Goal: Obtain resource: Download file/media

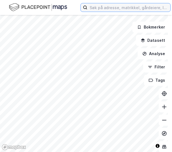
click at [116, 7] on input at bounding box center [128, 7] width 83 height 8
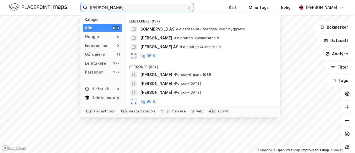
scroll to position [99, 0]
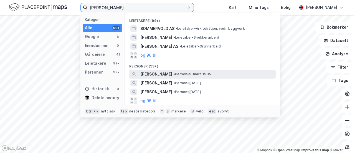
type input "[PERSON_NAME]"
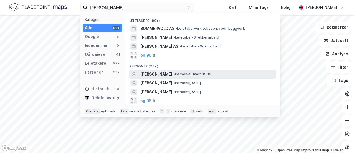
click at [169, 75] on span "[PERSON_NAME]" at bounding box center [156, 74] width 32 height 7
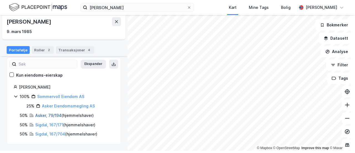
scroll to position [2, 0]
click at [50, 124] on link "Sigdal, 167/171" at bounding box center [49, 124] width 28 height 5
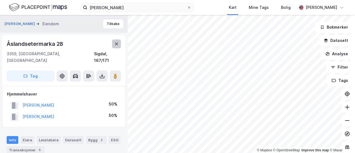
click at [116, 43] on icon at bounding box center [116, 43] width 3 height 3
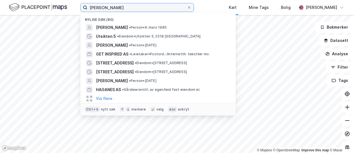
click at [144, 9] on input "[PERSON_NAME]" at bounding box center [137, 7] width 100 height 8
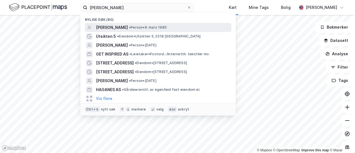
click at [128, 25] on span "[PERSON_NAME]" at bounding box center [112, 27] width 32 height 7
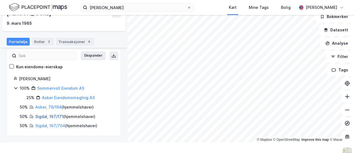
scroll to position [11, 0]
click at [56, 114] on link "Sigdal, 167/171" at bounding box center [49, 116] width 28 height 5
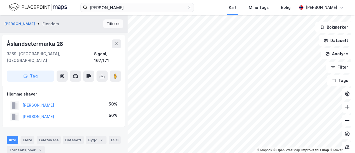
click at [110, 20] on button "Tilbake" at bounding box center [113, 23] width 20 height 9
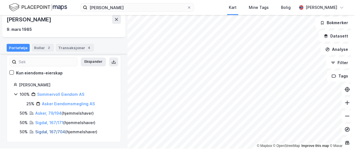
scroll to position [5, 0]
click at [57, 129] on link "Sigdal, 167/704" at bounding box center [50, 131] width 30 height 5
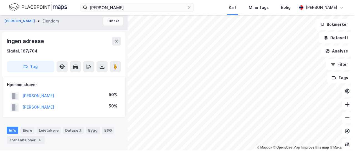
click at [108, 22] on button "Tilbake" at bounding box center [113, 21] width 20 height 9
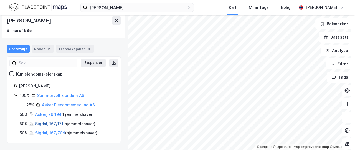
scroll to position [5, 0]
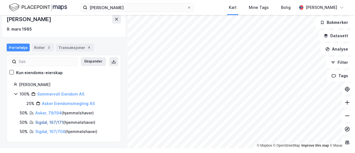
click at [56, 122] on link "Sigdal, 167/171" at bounding box center [49, 122] width 28 height 5
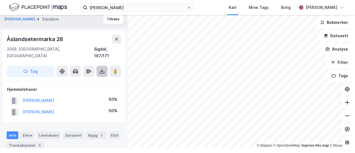
click at [103, 71] on icon at bounding box center [102, 71] width 2 height 1
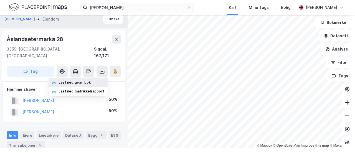
click at [86, 80] on div "Last ned grunnbok" at bounding box center [75, 82] width 32 height 4
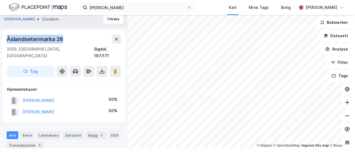
drag, startPoint x: 7, startPoint y: 39, endPoint x: 64, endPoint y: 36, distance: 57.4
click at [64, 36] on div "Åslandsetermarka 28" at bounding box center [64, 39] width 114 height 9
copy div "Åslandsetermarka 28"
